Goal: Task Accomplishment & Management: Use online tool/utility

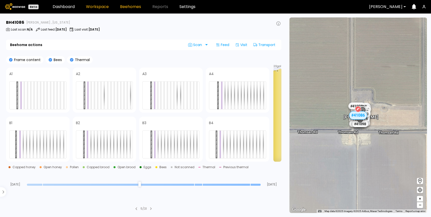
click at [96, 6] on link "Workspace" at bounding box center [97, 7] width 23 height 4
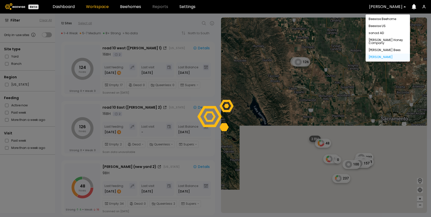
click at [382, 8] on div at bounding box center [385, 7] width 33 height 5
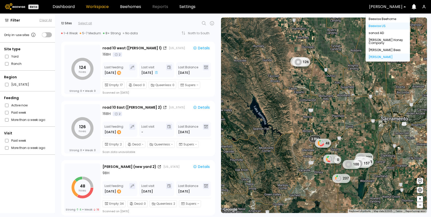
click at [381, 25] on div "Beewise US" at bounding box center [388, 26] width 44 height 7
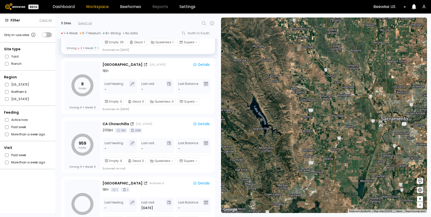
scroll to position [122, 0]
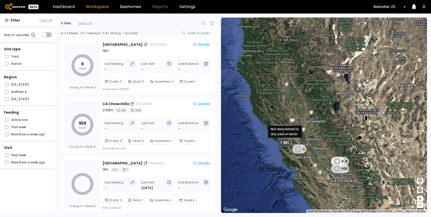
click at [284, 141] on span "1 BH" at bounding box center [284, 142] width 9 height 5
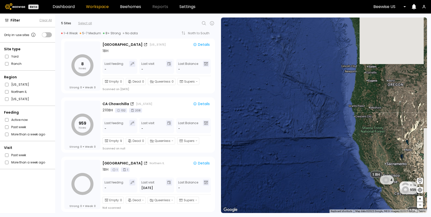
drag, startPoint x: 405, startPoint y: 167, endPoint x: 379, endPoint y: 166, distance: 25.9
click at [379, 166] on div "1 BH 1 BH 1 BH 1 BH 1 BH 1 BH 5 BH 4 188 8 959" at bounding box center [324, 116] width 206 height 196
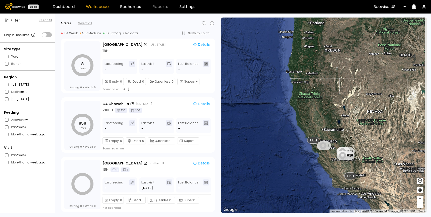
drag, startPoint x: 402, startPoint y: 170, endPoint x: 359, endPoint y: 131, distance: 57.5
click at [359, 132] on div "1 BH 1 BH 1 BH 1 BH 1 BH 1 BH 5 BH 4 188 8 959" at bounding box center [324, 116] width 206 height 196
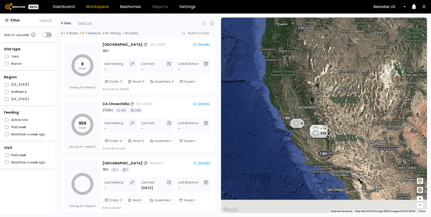
drag, startPoint x: 364, startPoint y: 182, endPoint x: 336, endPoint y: 160, distance: 35.6
click at [336, 160] on div "1 BH 1 BH 1 BH 1 BH 1 BH 1 BH 5 BH 4 188 8 959" at bounding box center [324, 116] width 206 height 196
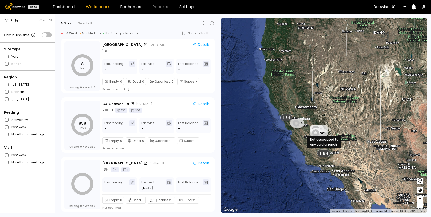
click at [324, 156] on span "1 BH" at bounding box center [324, 153] width 9 height 5
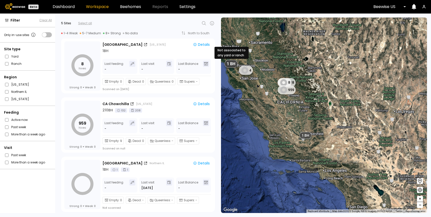
click at [233, 65] on span "1 BH" at bounding box center [231, 63] width 9 height 5
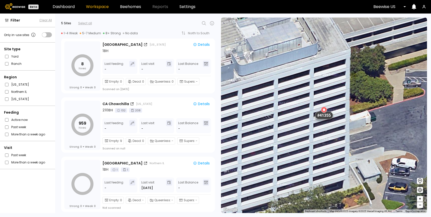
click at [326, 116] on div "# 41355" at bounding box center [324, 116] width 18 height 8
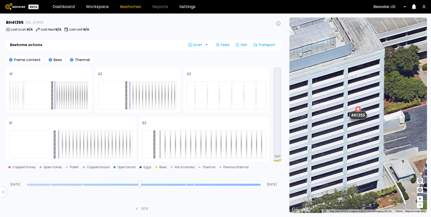
click at [20, 22] on h3 "BH 41355" at bounding box center [15, 23] width 18 height 4
copy h3 "41355"
click at [94, 6] on link "Workspace" at bounding box center [97, 7] width 23 height 4
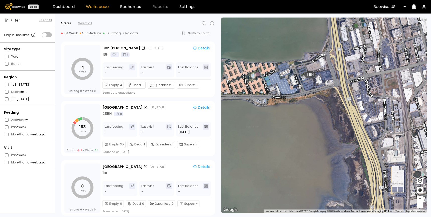
drag, startPoint x: 320, startPoint y: 160, endPoint x: 330, endPoint y: 89, distance: 71.5
click at [330, 89] on div "1 BH # 41131 1 BH 1 BH 1 BH 1 BH 1 BH 1 BH 1 BH 1 BH 1 BH 1 BH" at bounding box center [324, 116] width 206 height 196
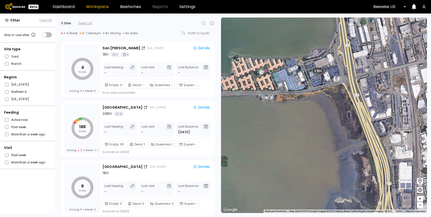
click at [420, 181] on icon at bounding box center [420, 181] width 6 height 6
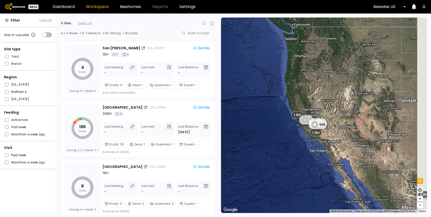
drag, startPoint x: 384, startPoint y: 190, endPoint x: 338, endPoint y: 133, distance: 72.9
click at [338, 133] on div "1 BH 1 BH 1 BH 1 BH 1 BH 4 188 8 959 6 BH" at bounding box center [324, 116] width 206 height 196
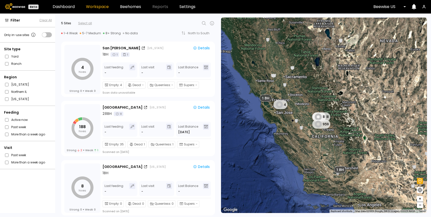
click at [419, 180] on icon at bounding box center [420, 181] width 6 height 6
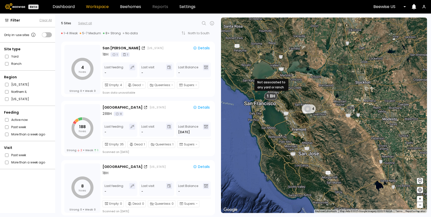
click at [272, 95] on span "1 BH" at bounding box center [271, 96] width 9 height 5
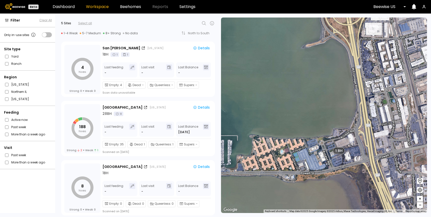
click at [420, 181] on icon at bounding box center [421, 181] width 4 height 5
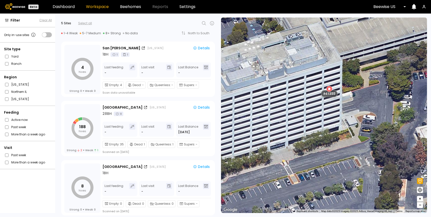
drag, startPoint x: 377, startPoint y: 102, endPoint x: 347, endPoint y: 121, distance: 34.7
click at [347, 121] on div "# 41217 # 41184 # 41323 # 41355 # 41185 # 41131 # 41078 # 41136 # 41205 # 41295…" at bounding box center [324, 116] width 206 height 196
click at [335, 110] on div "# 41217 # 41184 # 41323 # 41355 # 41185 # 41131 # 41078 # 41136 # 41205 # 41295…" at bounding box center [324, 116] width 206 height 196
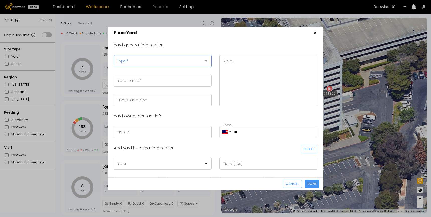
click at [157, 61] on div at bounding box center [161, 61] width 87 height 5
click at [138, 93] on div "Splits/Multipurpose Yard" at bounding box center [163, 94] width 98 height 7
click at [127, 79] on input "Yard name *" at bounding box center [163, 81] width 98 height 12
type input "*********"
click at [148, 101] on input "Hive Capacity *" at bounding box center [163, 101] width 98 height 12
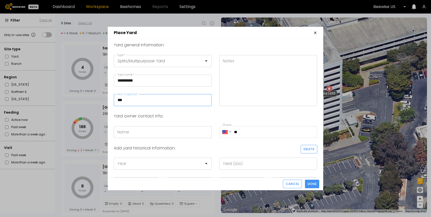
type input "***"
click at [163, 81] on input "*********" at bounding box center [163, 81] width 98 height 12
type input "**********"
click at [315, 33] on icon "button" at bounding box center [316, 33] width 4 height 4
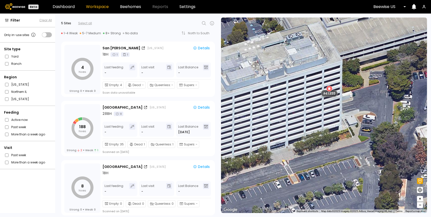
click at [331, 106] on div "# 41217 # 41184 # 41323 # 41355 # 41185 # 41131 # 41078 # 41136 # 41205 # 41295…" at bounding box center [324, 116] width 206 height 196
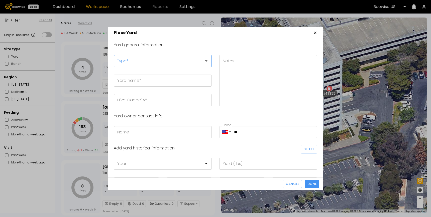
click at [162, 57] on div at bounding box center [161, 61] width 94 height 12
click at [134, 95] on div "Splits/Multipurpose Yard" at bounding box center [163, 94] width 98 height 7
click at [127, 85] on input "Yard name *" at bounding box center [163, 81] width 98 height 12
paste input "**********"
type input "**********"
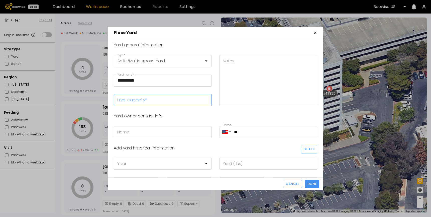
click at [128, 101] on input "Hive Capacity *" at bounding box center [163, 101] width 98 height 12
type input "***"
click at [216, 112] on div "**********" at bounding box center [216, 108] width 216 height 138
click at [239, 68] on textarea "Notes" at bounding box center [269, 80] width 98 height 51
type textarea "**********"
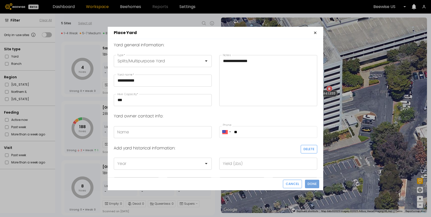
click at [311, 182] on span "Done" at bounding box center [312, 184] width 9 height 5
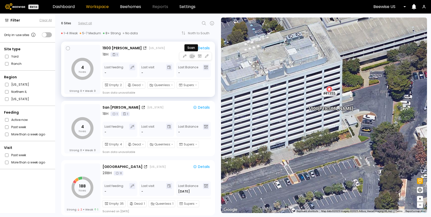
click at [193, 57] on icon "button" at bounding box center [191, 56] width 5 height 5
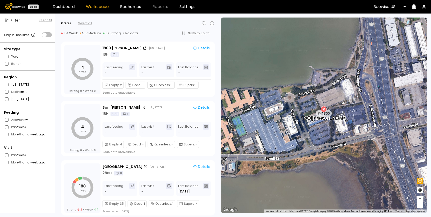
click at [389, 7] on div at bounding box center [388, 7] width 29 height 5
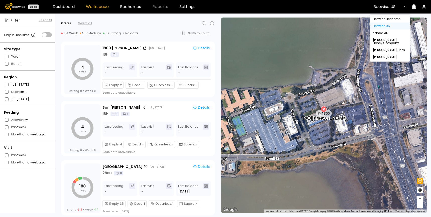
click at [382, 27] on div "Beewise US" at bounding box center [390, 26] width 40 height 7
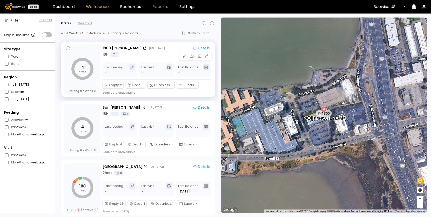
click at [156, 56] on div "1 BH 1" at bounding box center [157, 54] width 109 height 5
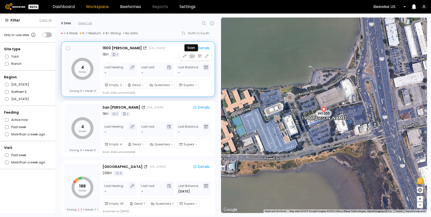
click at [193, 57] on icon "button" at bounding box center [194, 56] width 2 height 2
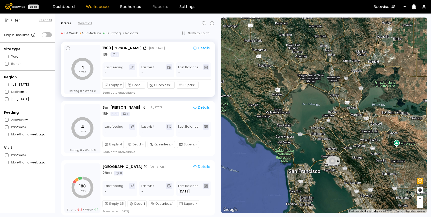
drag, startPoint x: 406, startPoint y: 135, endPoint x: 338, endPoint y: 134, distance: 68.0
click at [338, 134] on div "4 1 BH 1 BH 1 BH 1 BH 5 BH 1 BH" at bounding box center [324, 116] width 206 height 196
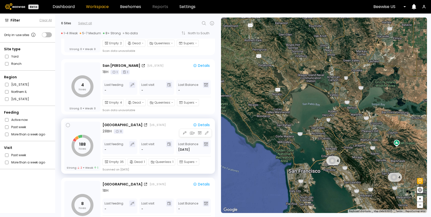
scroll to position [68, 0]
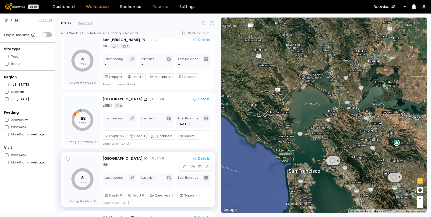
click at [158, 163] on div "1 BH" at bounding box center [157, 165] width 109 height 5
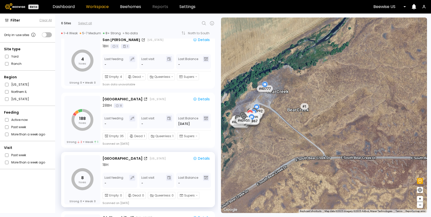
drag, startPoint x: 347, startPoint y: 146, endPoint x: 320, endPoint y: 138, distance: 28.4
click at [320, 138] on div "# 41217 # 41185 # 41184 # 41323 # [GEOGRAPHIC_DATA] # 41191 # 41188 # 41242 # 4…" at bounding box center [324, 116] width 206 height 196
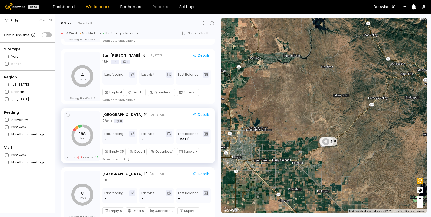
scroll to position [0, 0]
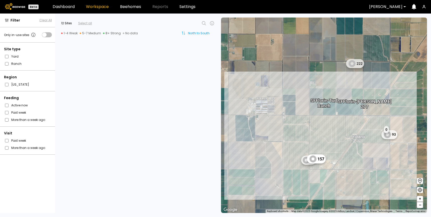
scroll to position [539, 0]
